Goal: Book appointment/travel/reservation

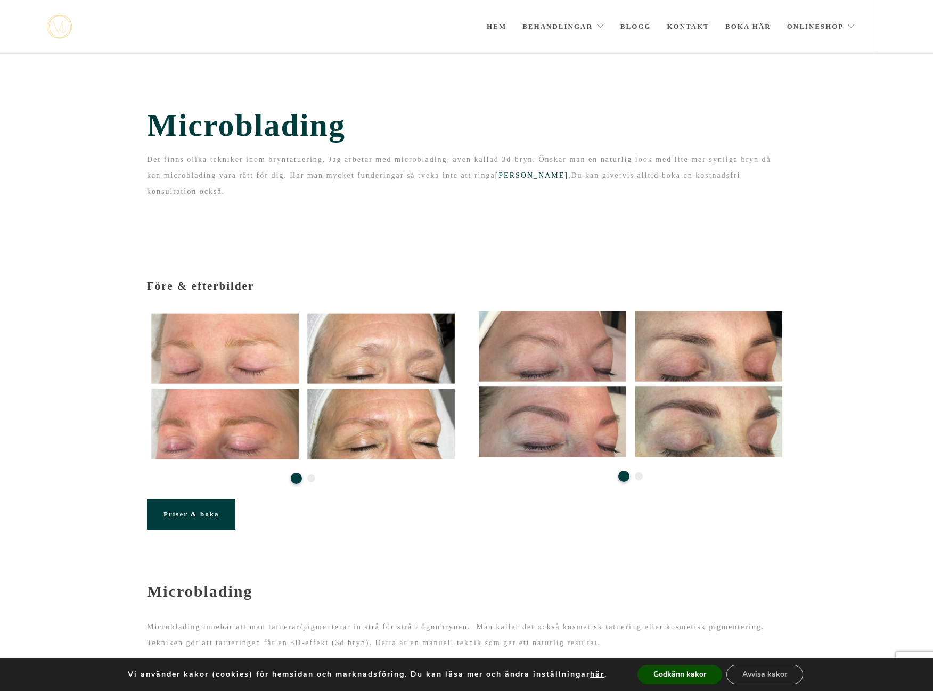
click at [745, 675] on button "Avvisa kakor" at bounding box center [764, 674] width 77 height 19
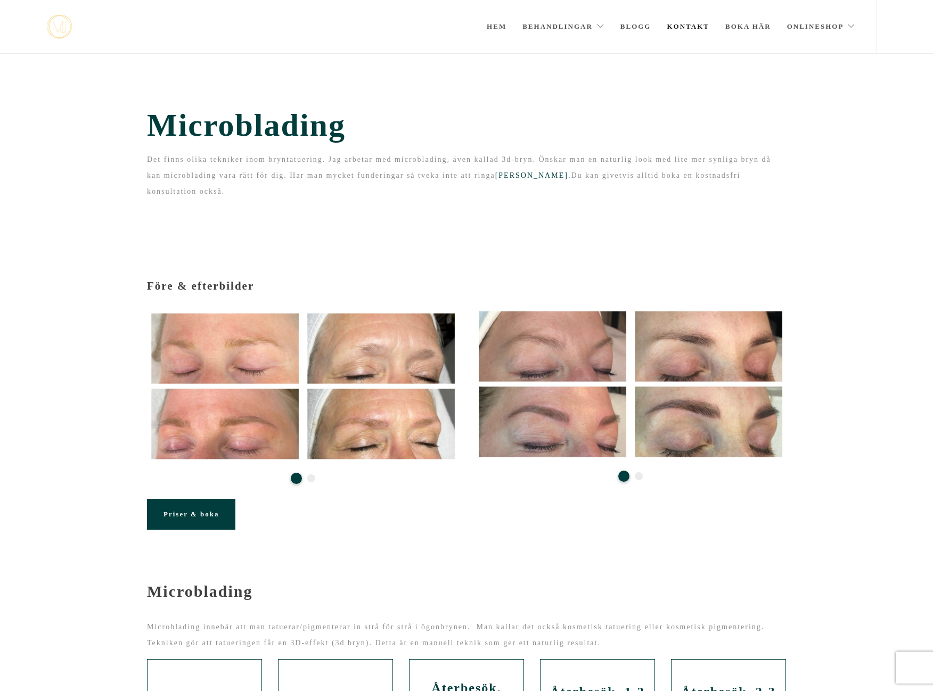
click at [690, 23] on link "Kontakt" at bounding box center [688, 26] width 43 height 53
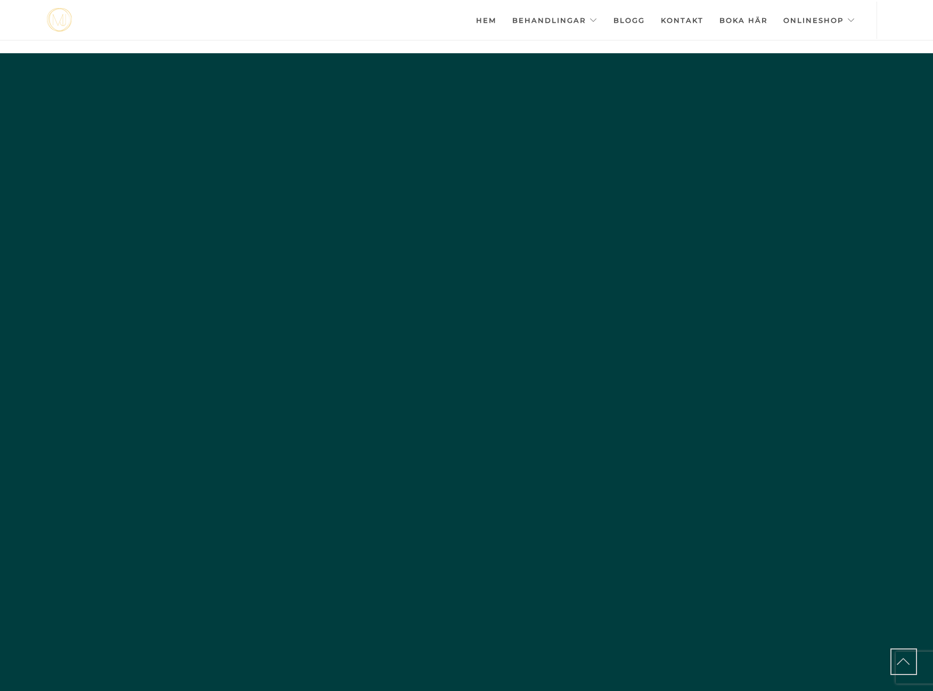
scroll to position [3711, 0]
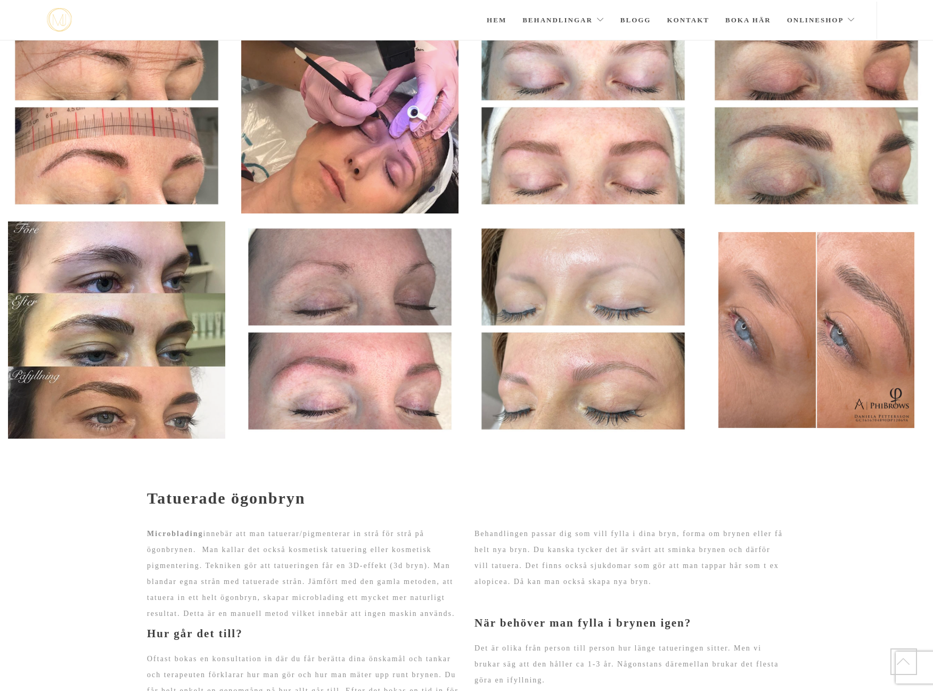
scroll to position [478, 0]
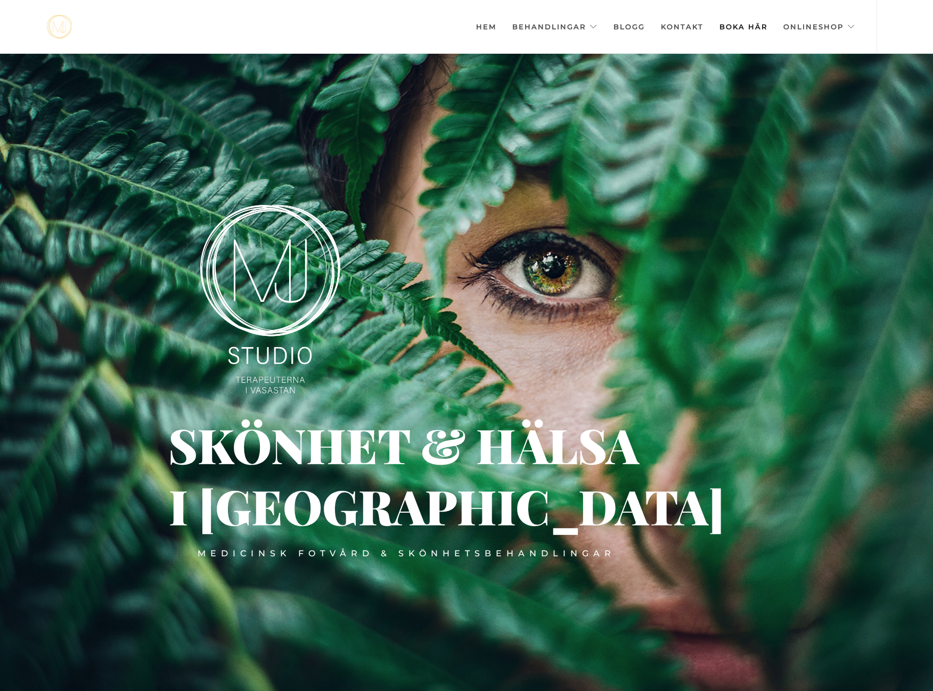
click at [762, 28] on link "Boka här" at bounding box center [744, 26] width 48 height 53
